Goal: Information Seeking & Learning: Find specific fact

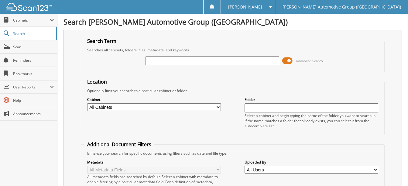
click at [167, 61] on input "text" at bounding box center [212, 60] width 134 height 9
type input "[US_VEHICLE_IDENTIFICATION_NUMBER]"
click at [20, 16] on span "Cabinets" at bounding box center [28, 20] width 57 height 13
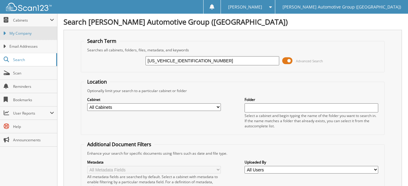
click at [29, 31] on span "My Company" at bounding box center [31, 33] width 45 height 5
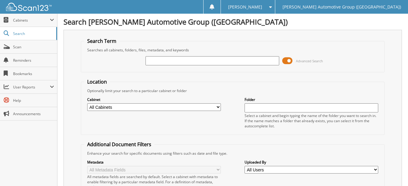
click at [199, 61] on input "text" at bounding box center [212, 60] width 134 height 9
click at [171, 60] on input "3FTTW8A30RRB58029" at bounding box center [212, 60] width 134 height 9
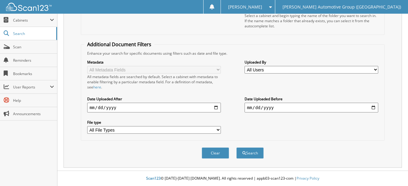
scroll to position [100, 0]
type input "RRB58029"
click at [254, 155] on button "Search" at bounding box center [249, 152] width 27 height 11
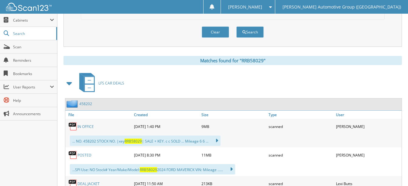
scroll to position [217, 0]
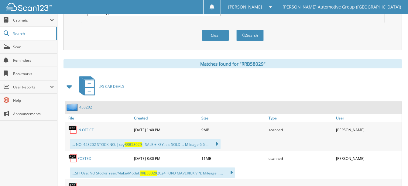
click at [83, 131] on link "IN OFFICE" at bounding box center [85, 129] width 16 height 5
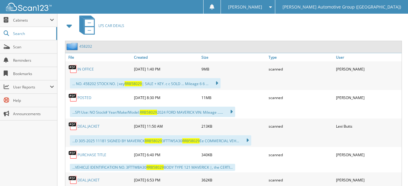
scroll to position [308, 0]
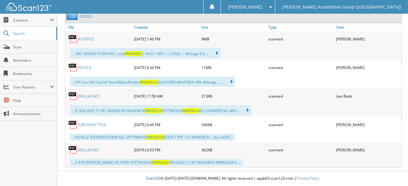
click at [71, 66] on img at bounding box center [72, 67] width 9 height 9
click at [73, 66] on img at bounding box center [72, 67] width 9 height 9
click at [85, 67] on link "POSTED" at bounding box center [84, 67] width 14 height 5
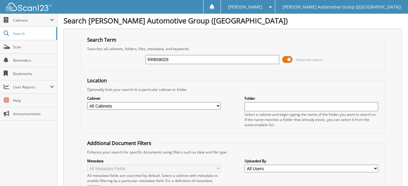
scroll to position [0, 0]
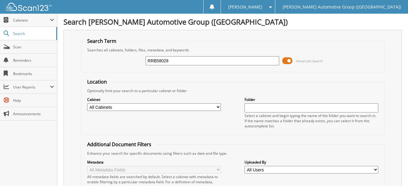
click at [174, 60] on input "RRB58029" at bounding box center [212, 60] width 134 height 9
paste input "1FT8W2BN1REE76294"
type input "1FT8W2BN1REE76294"
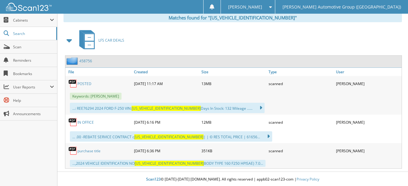
scroll to position [265, 0]
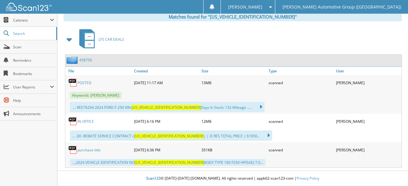
click at [84, 82] on link "POSTED" at bounding box center [84, 82] width 14 height 5
